Goal: Task Accomplishment & Management: Manage account settings

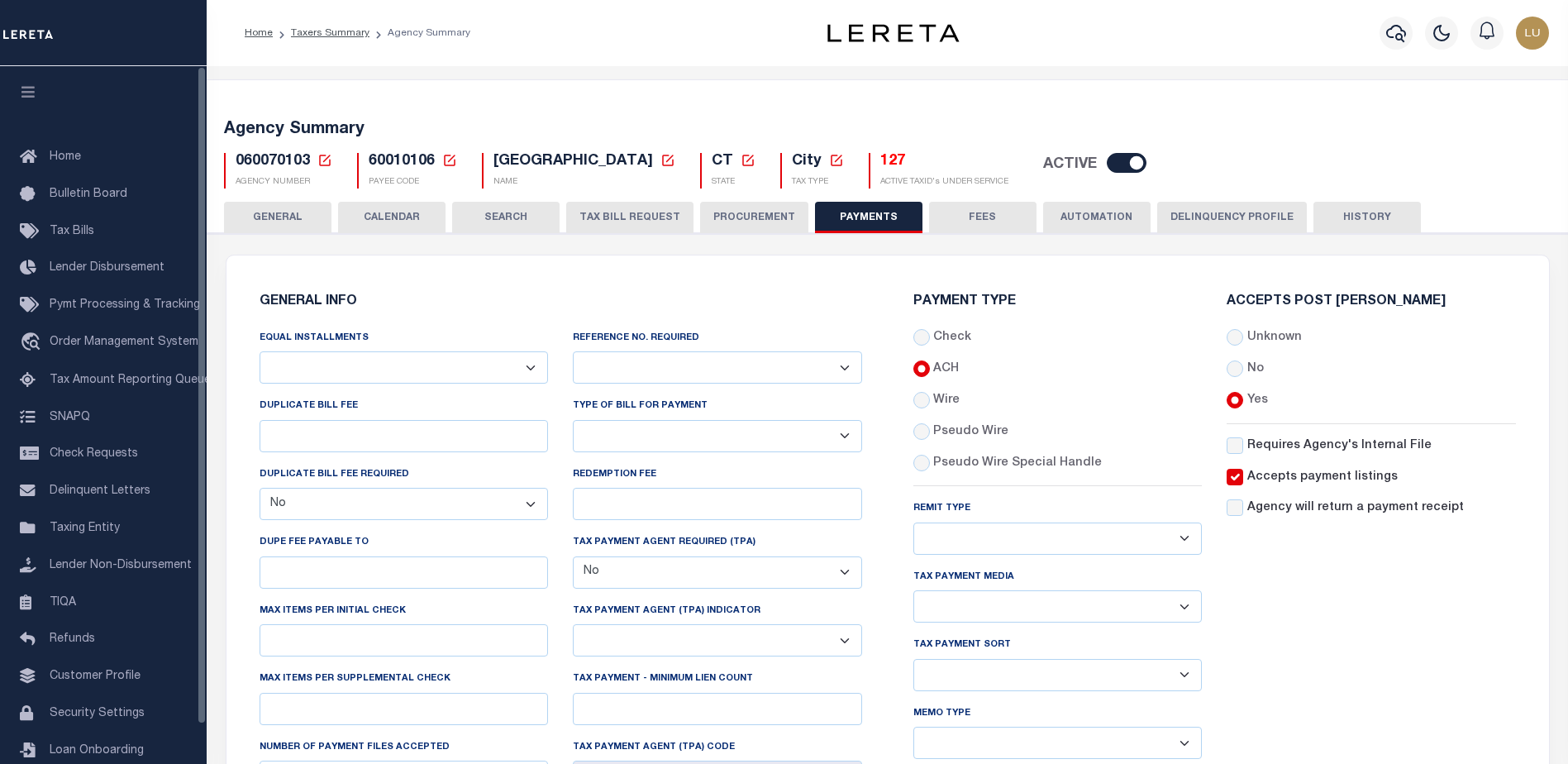
select select "false"
click at [81, 683] on span "Customer Profile" at bounding box center [95, 676] width 91 height 12
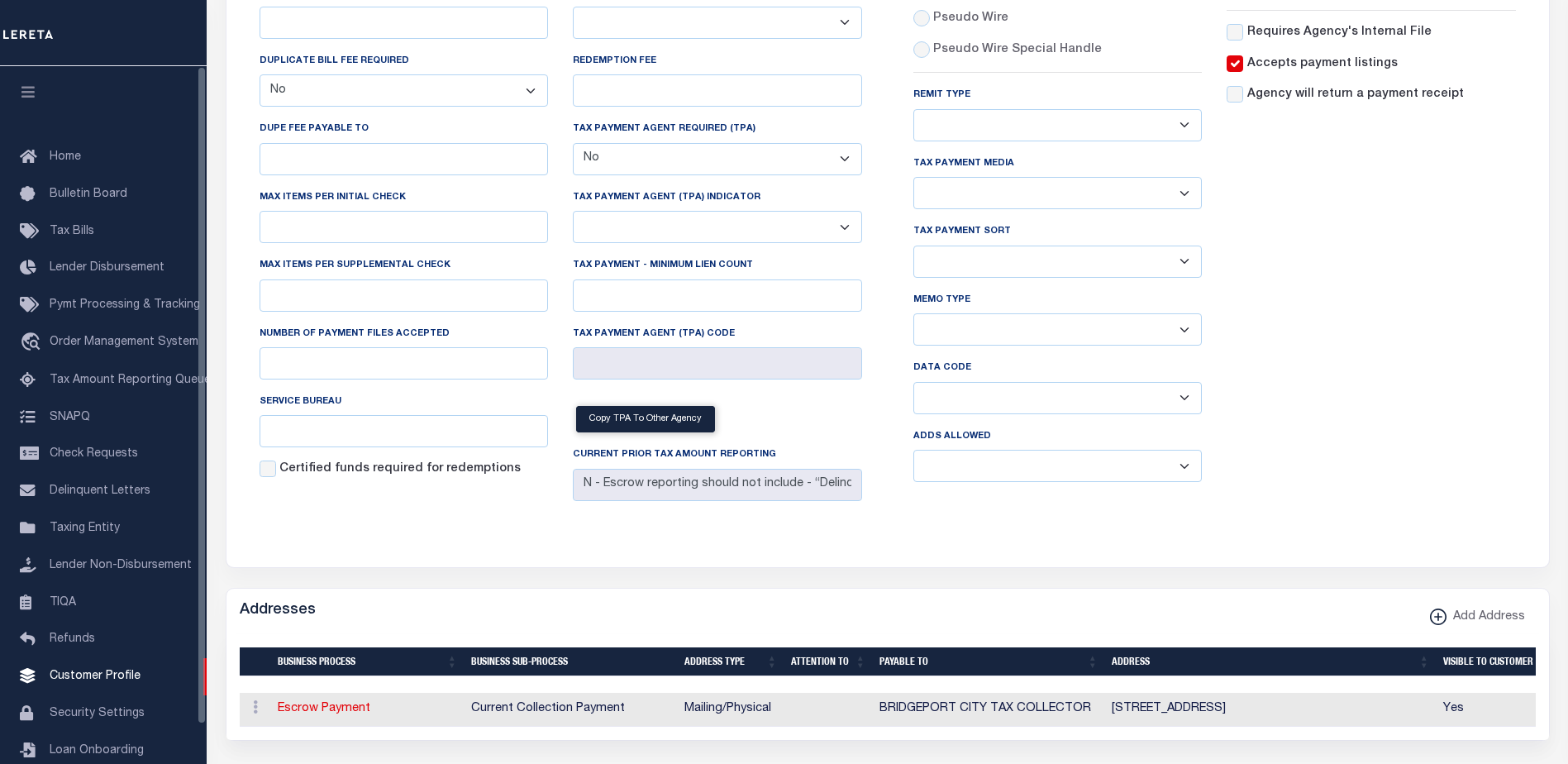
scroll to position [414, 0]
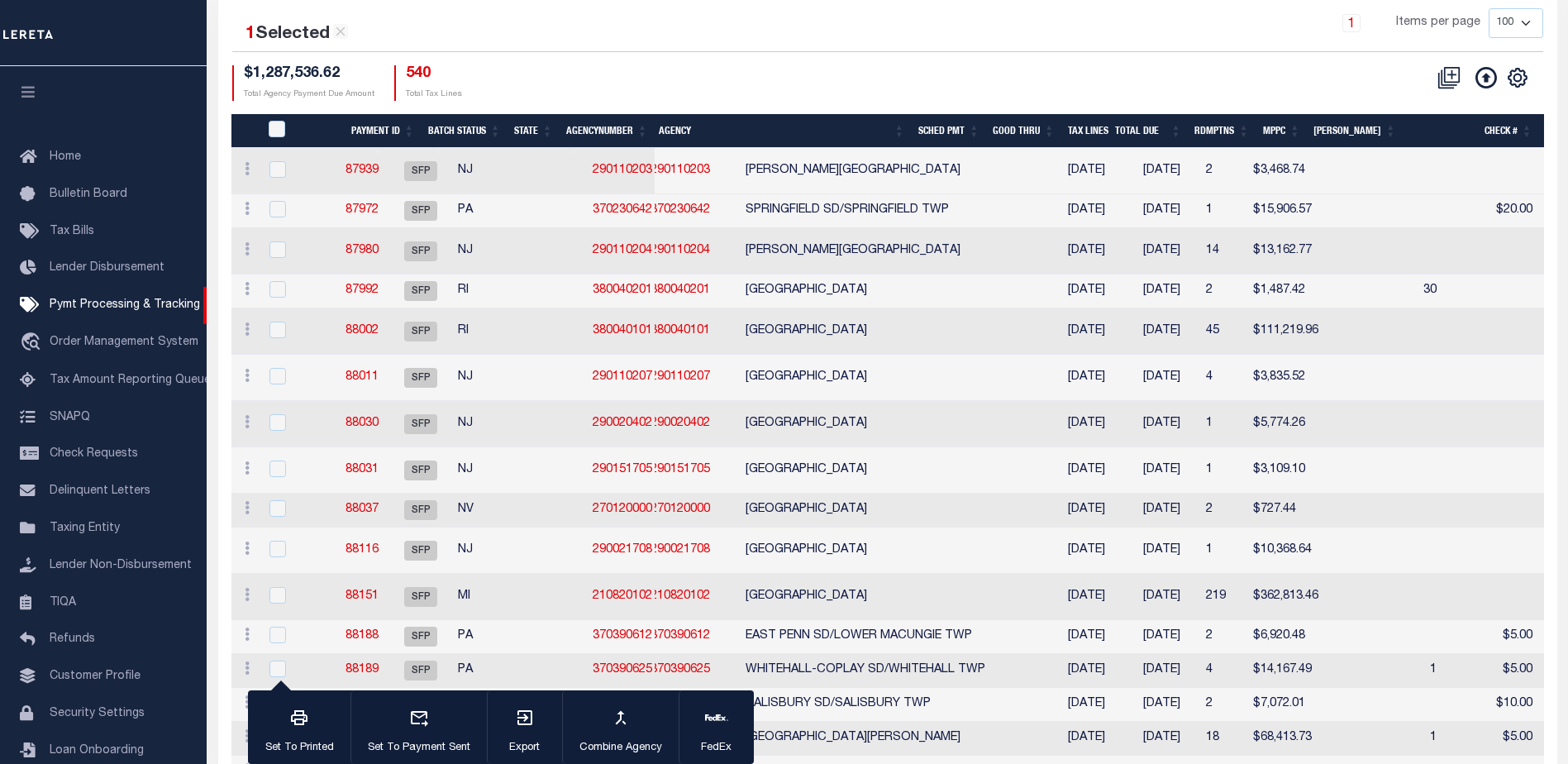
scroll to position [42, 0]
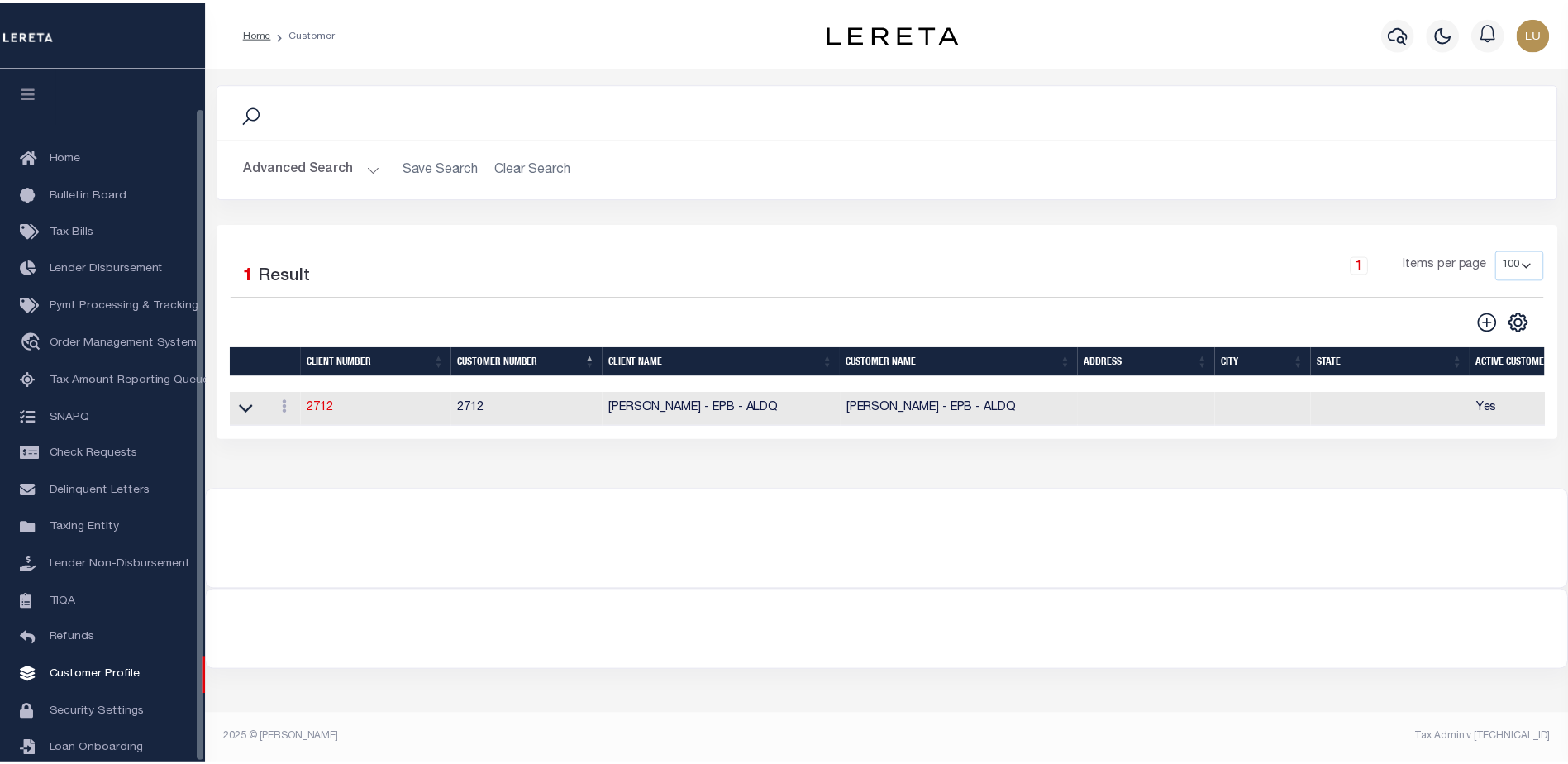
scroll to position [42, 0]
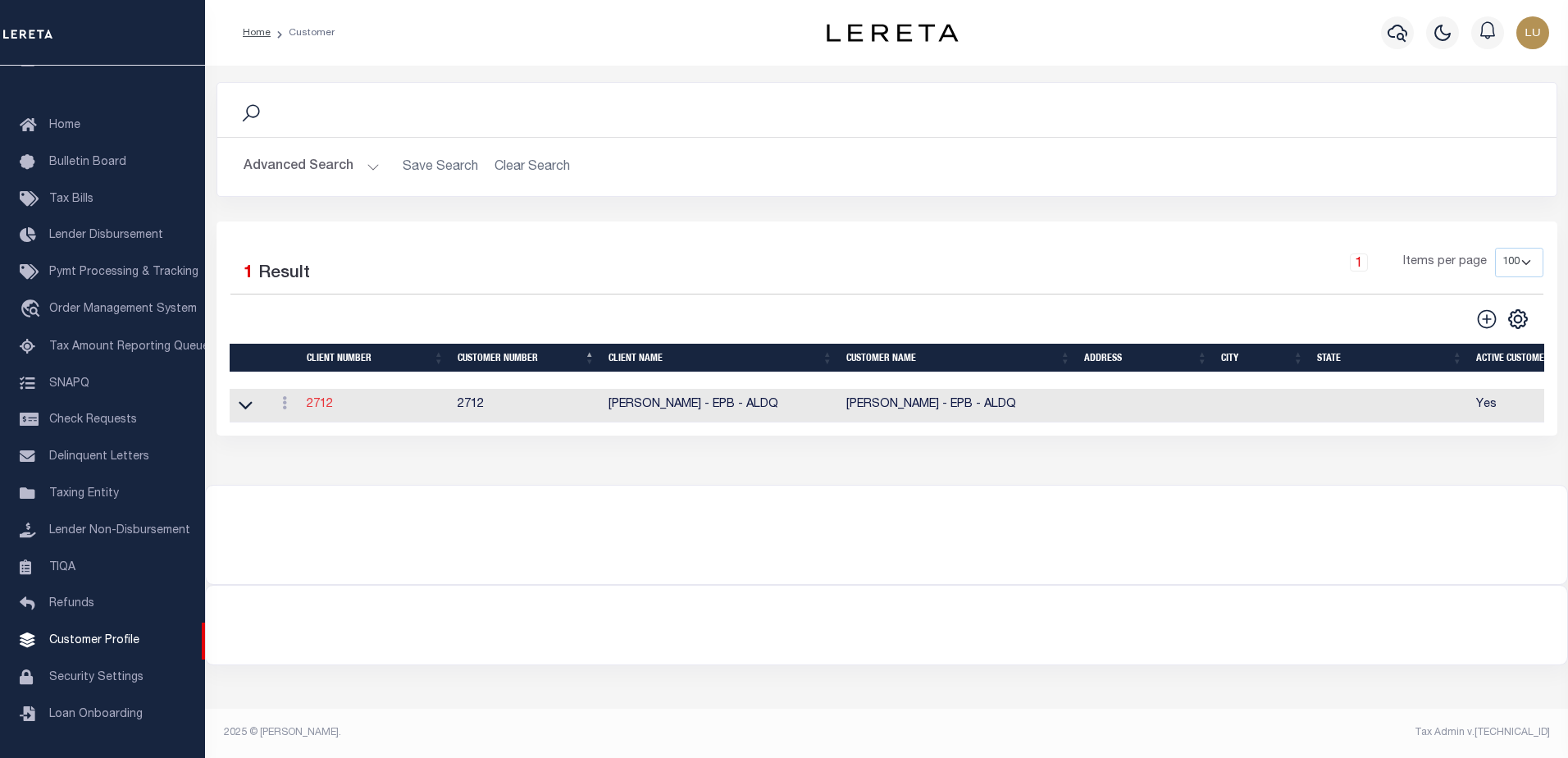
click at [319, 402] on link "2712" at bounding box center [320, 404] width 26 height 12
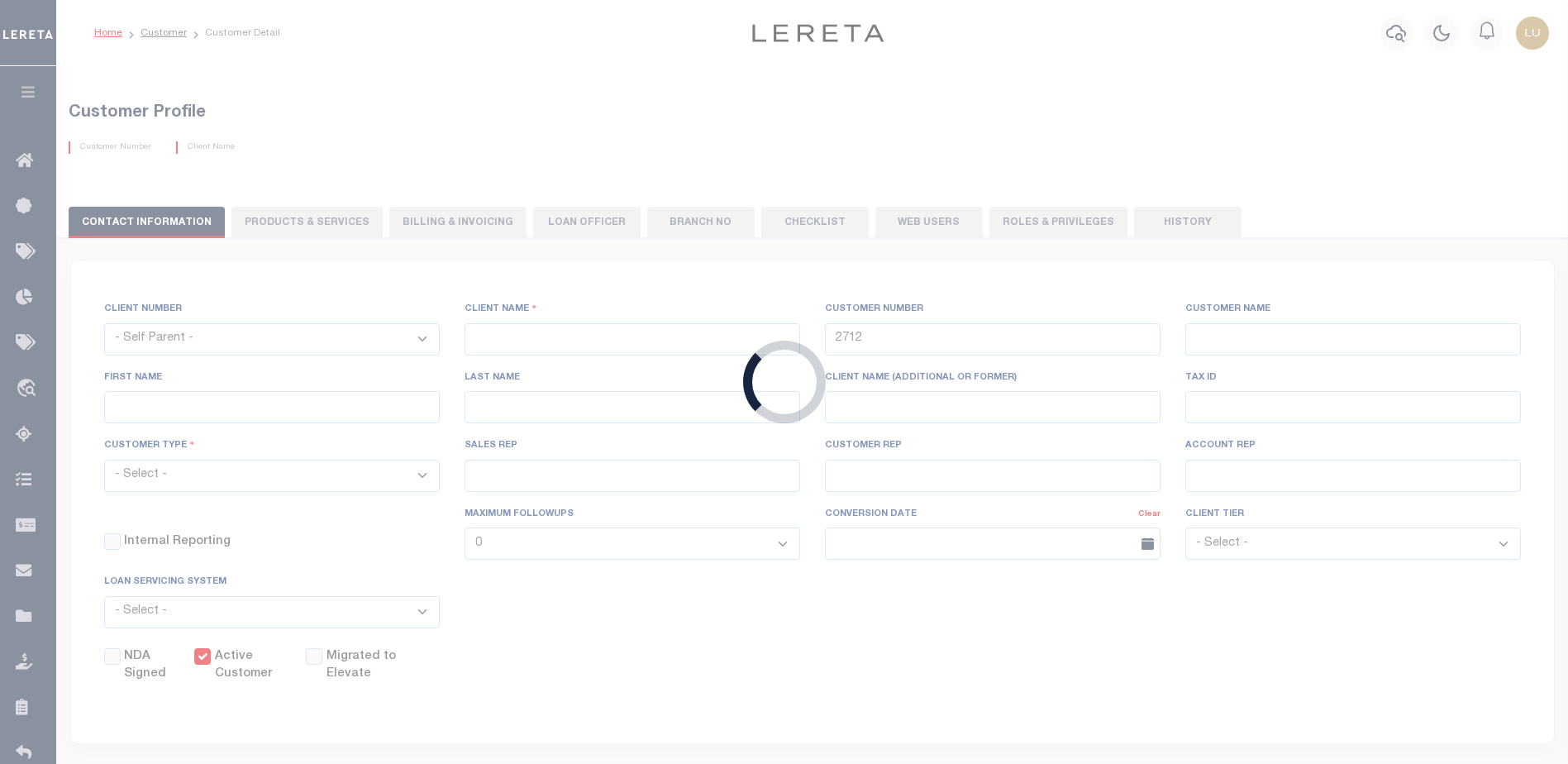
select select
type input "Luis - EPB - ALDQ"
select select "Residential"
checkbox input "true"
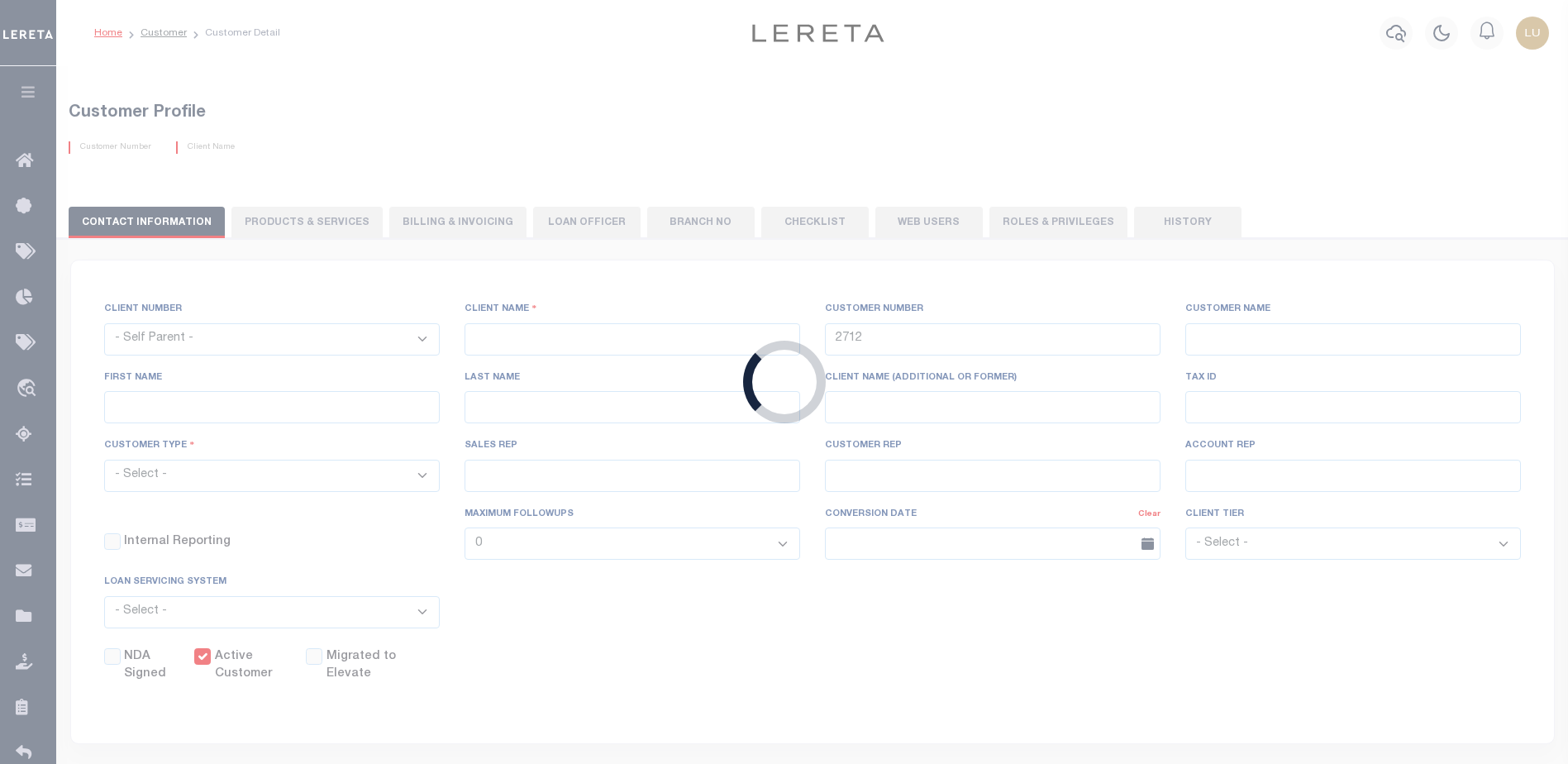
select select
checkbox input "false"
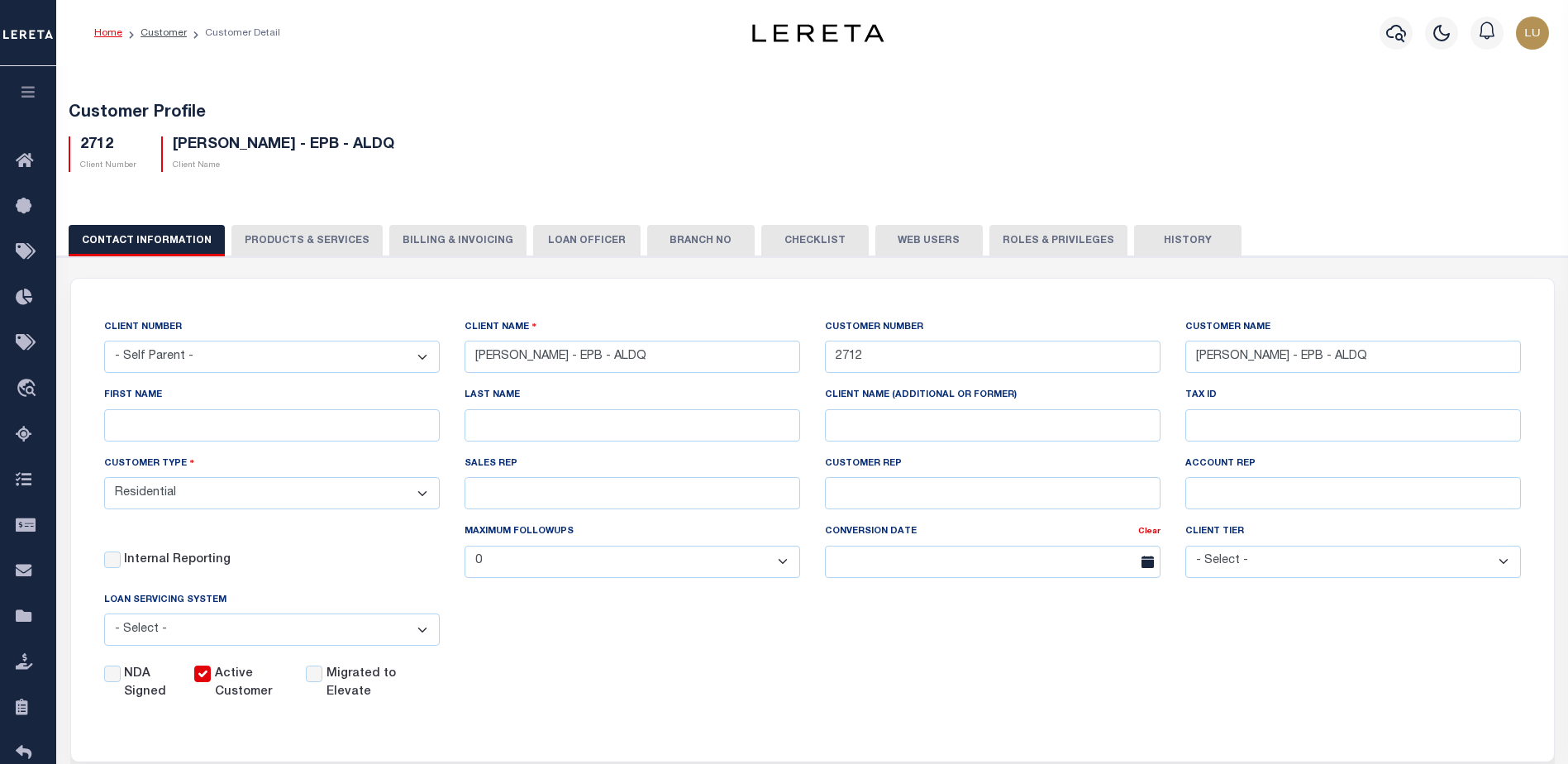
click at [330, 241] on button "PRODUCTS & SERVICES" at bounding box center [307, 241] width 151 height 32
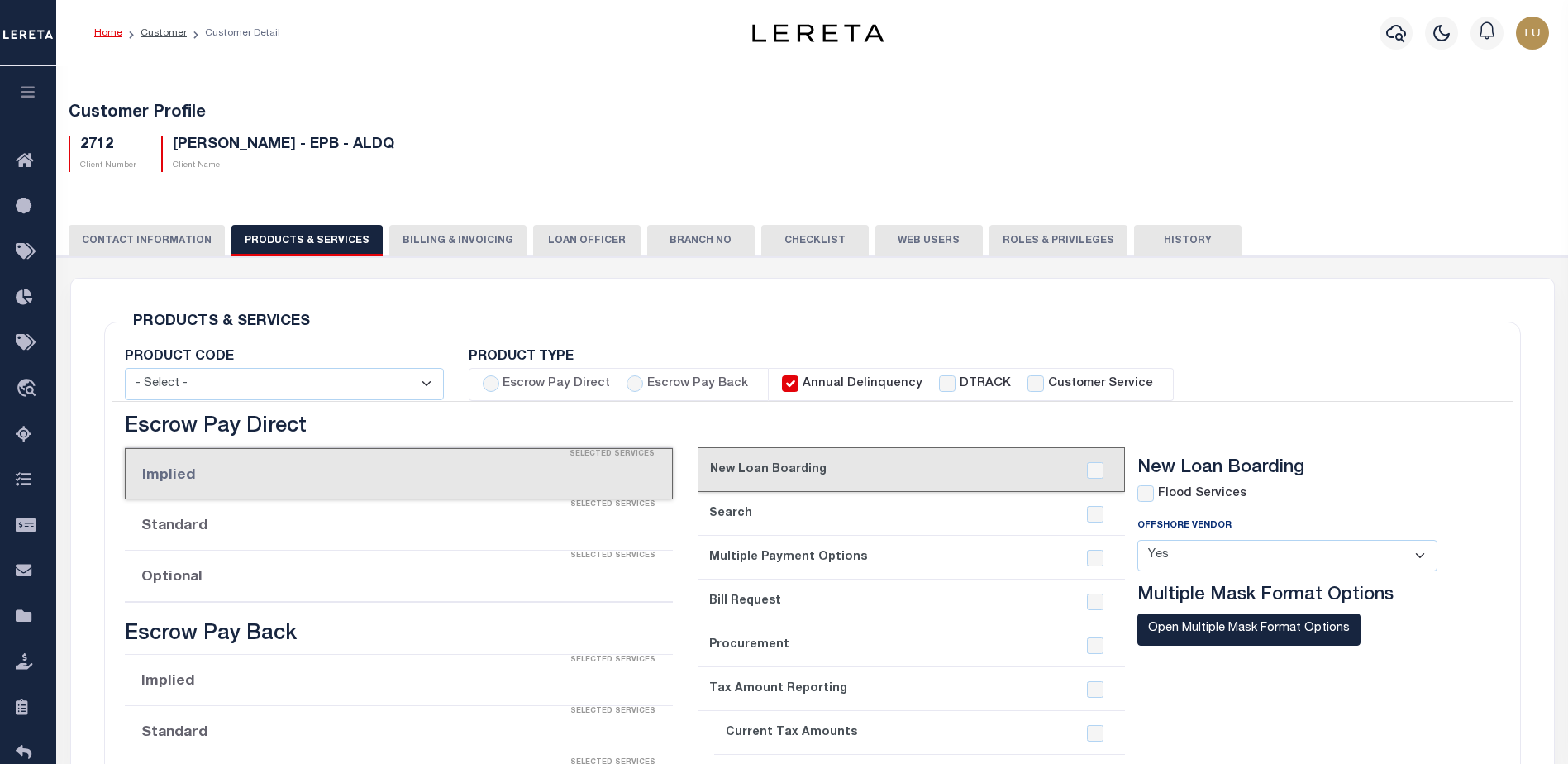
radio input "true"
checkbox input "true"
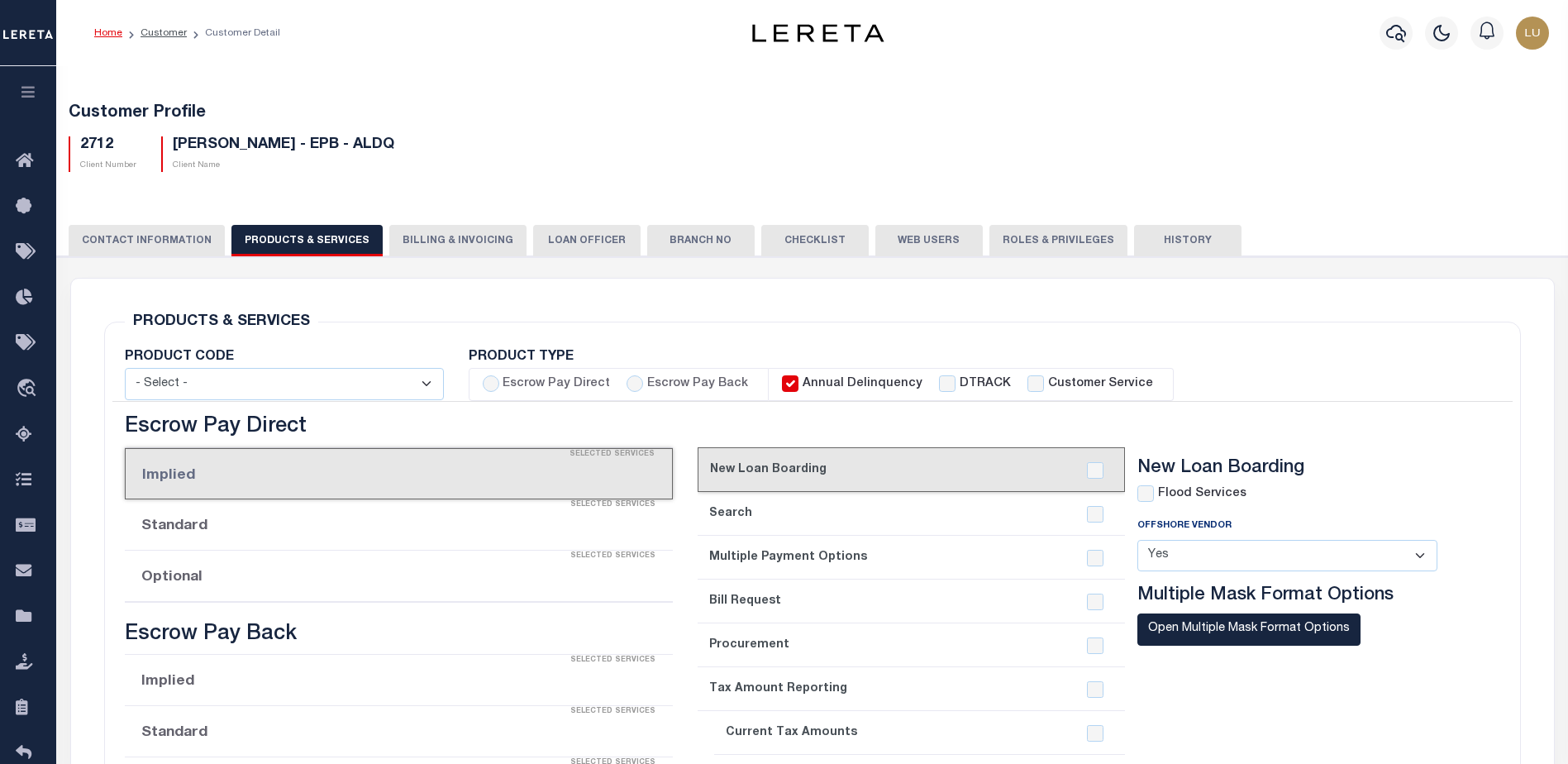
checkbox input "true"
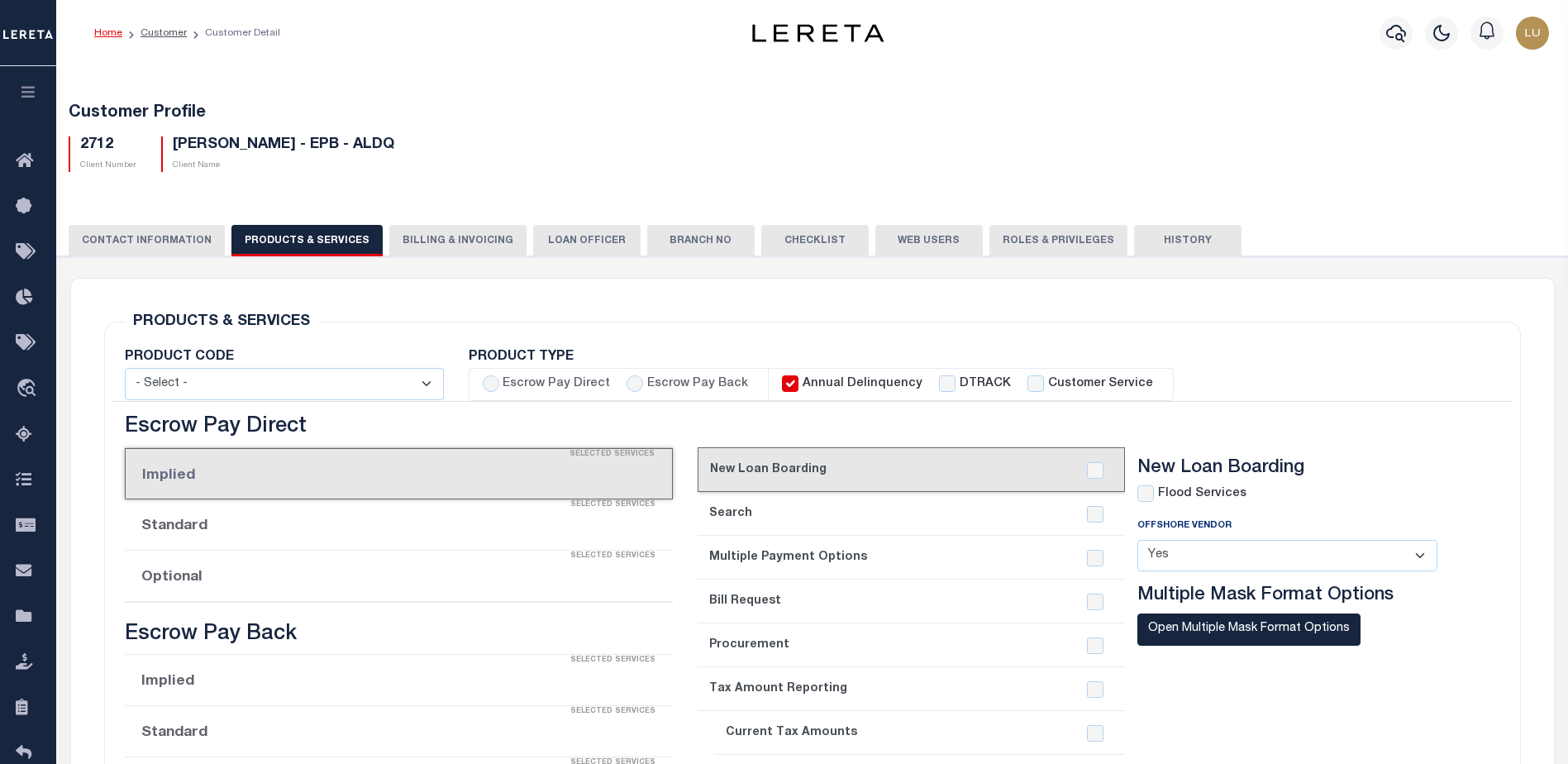
checkbox input "true"
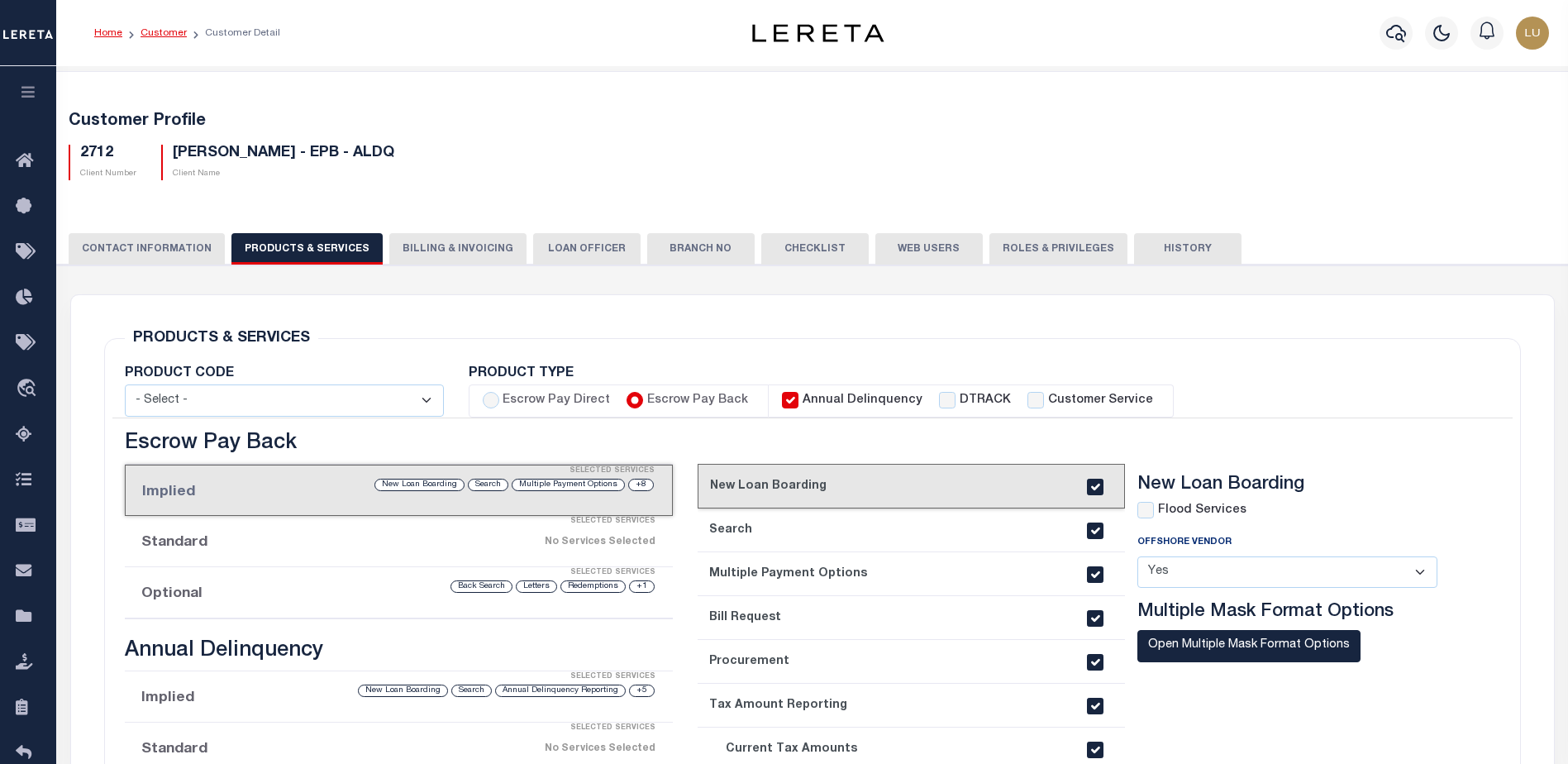
click at [174, 36] on link "Customer" at bounding box center [163, 33] width 46 height 10
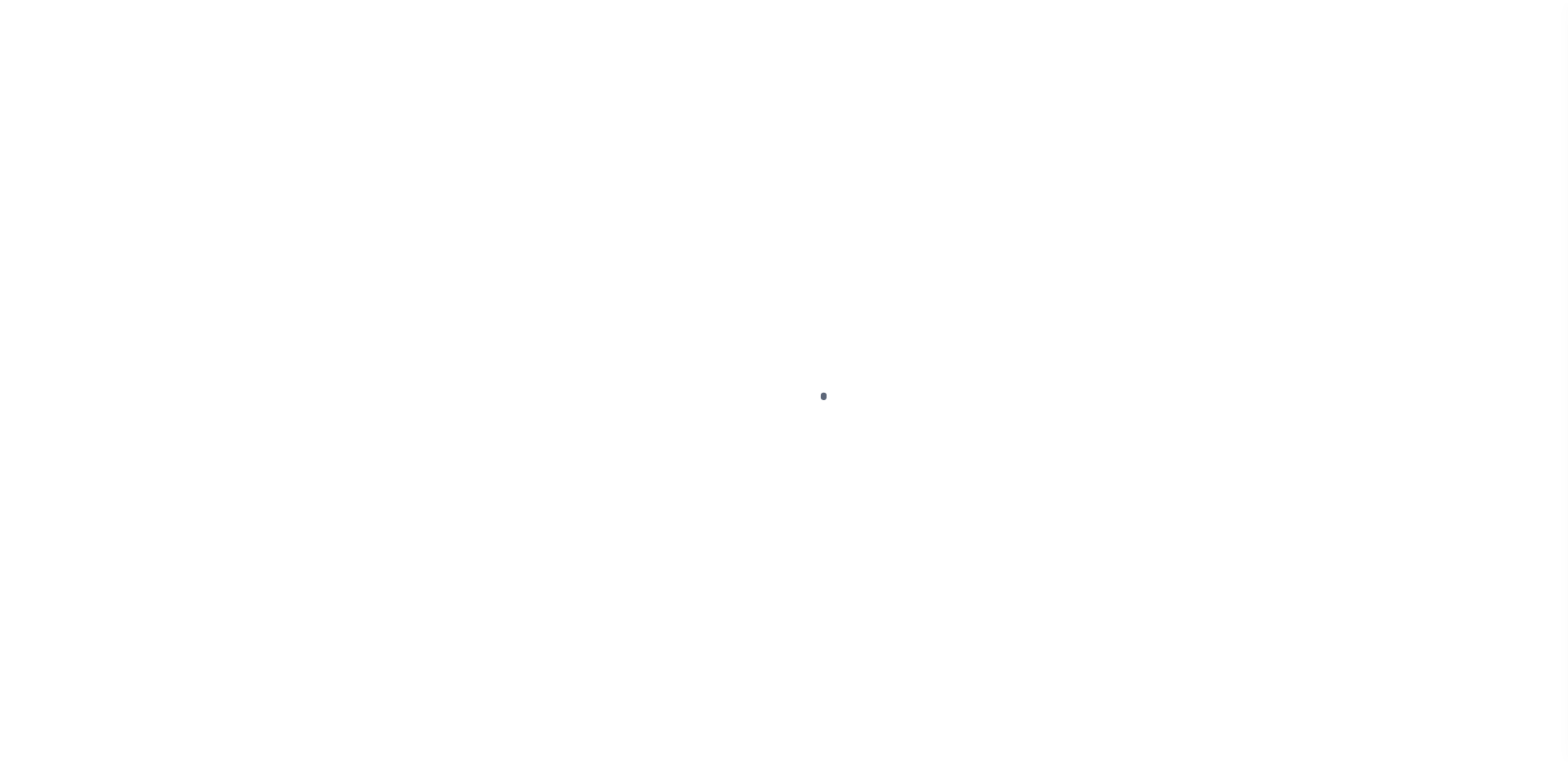
scroll to position [42, 0]
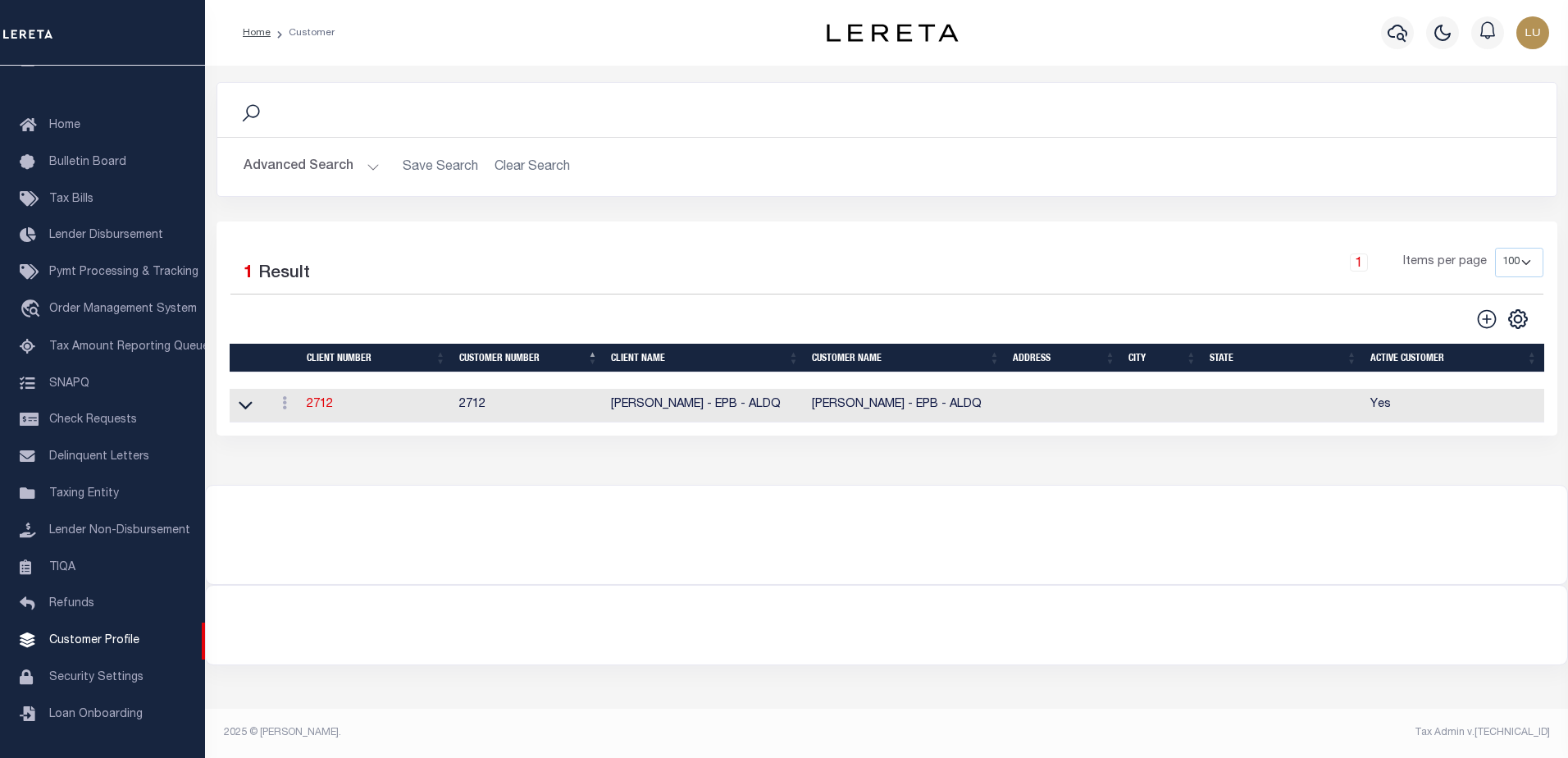
click at [356, 162] on button "Advanced Search" at bounding box center [311, 167] width 136 height 32
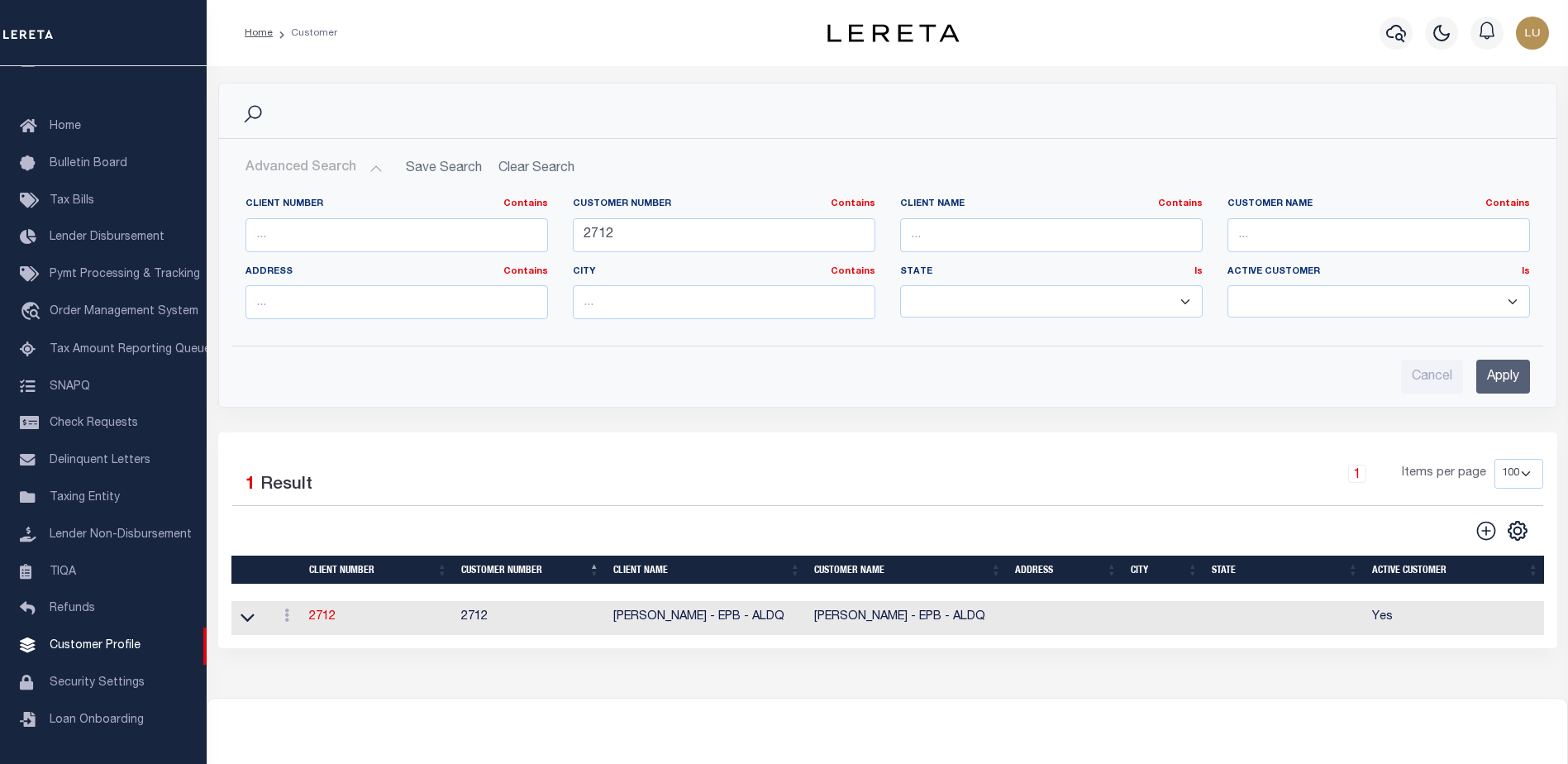
click at [359, 163] on button "Advanced Search" at bounding box center [314, 168] width 138 height 33
